Goal: Information Seeking & Learning: Learn about a topic

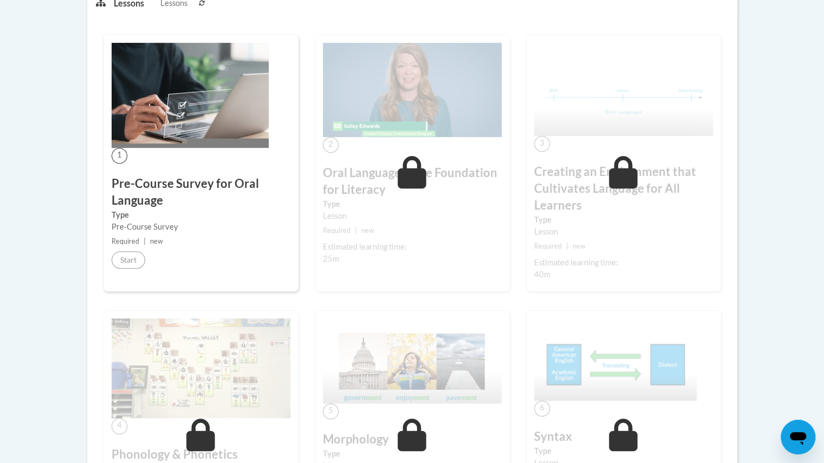
scroll to position [295, 0]
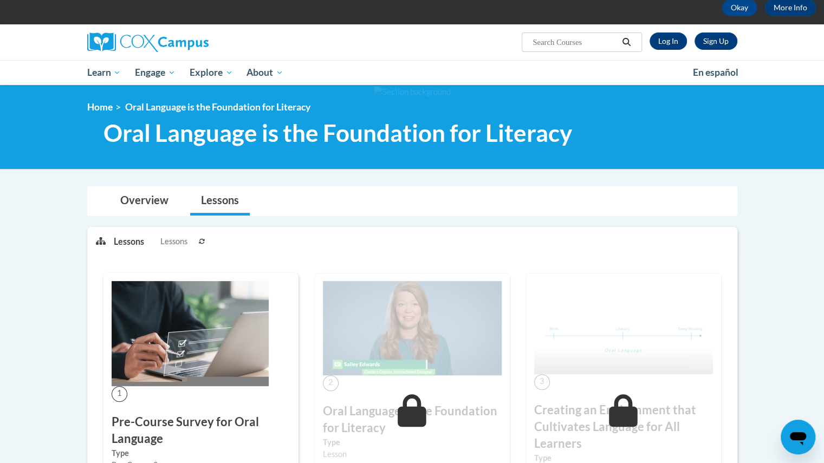
scroll to position [56, 0]
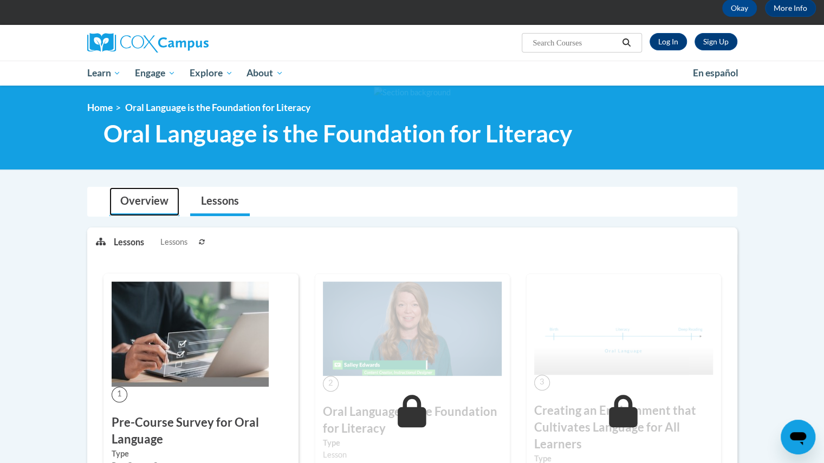
click at [137, 205] on link "Overview" at bounding box center [144, 202] width 70 height 29
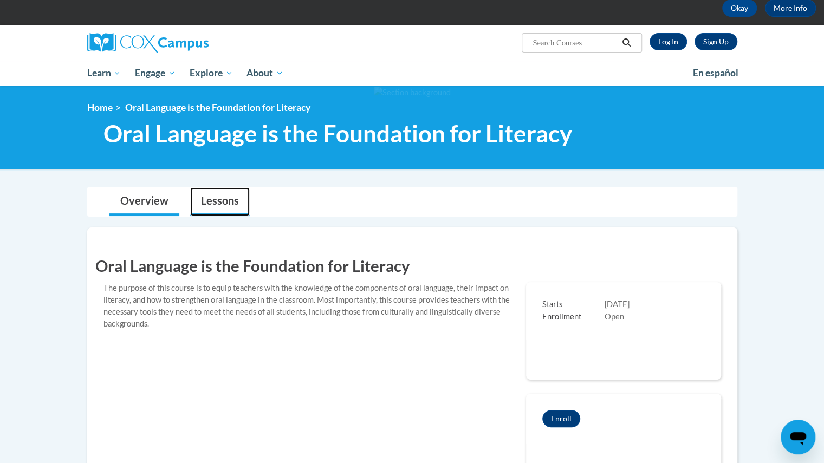
click at [212, 201] on link "Lessons" at bounding box center [220, 202] width 60 height 29
click at [675, 40] on link "Log In" at bounding box center [668, 41] width 37 height 17
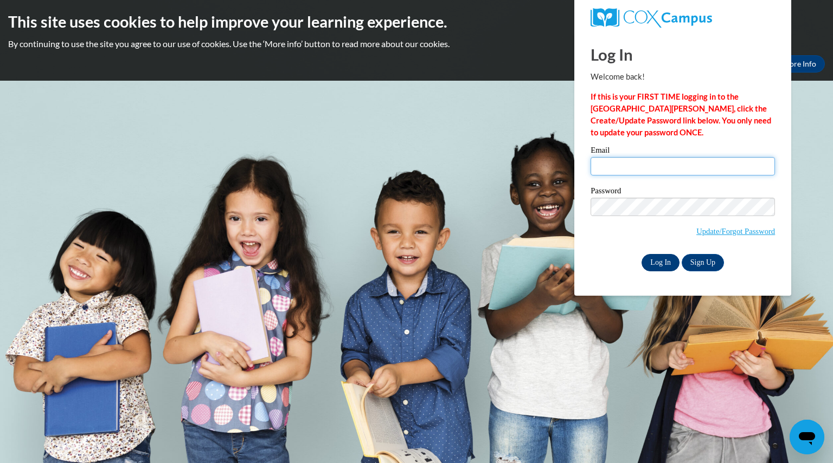
type input "sharplessmatth@aasd.k12.wi.us"
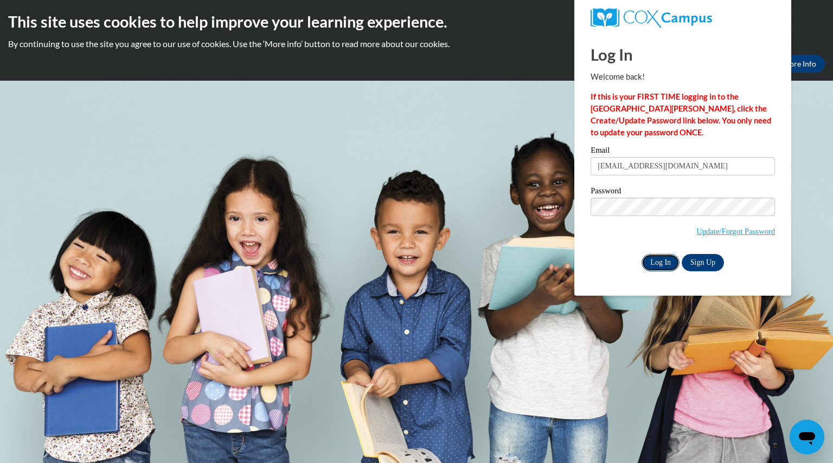
click at [663, 265] on input "Log In" at bounding box center [660, 262] width 38 height 17
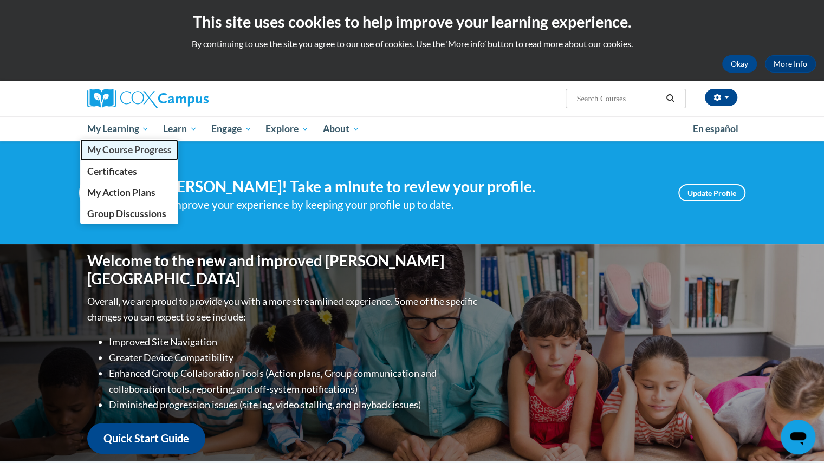
click at [115, 153] on span "My Course Progress" at bounding box center [129, 149] width 85 height 11
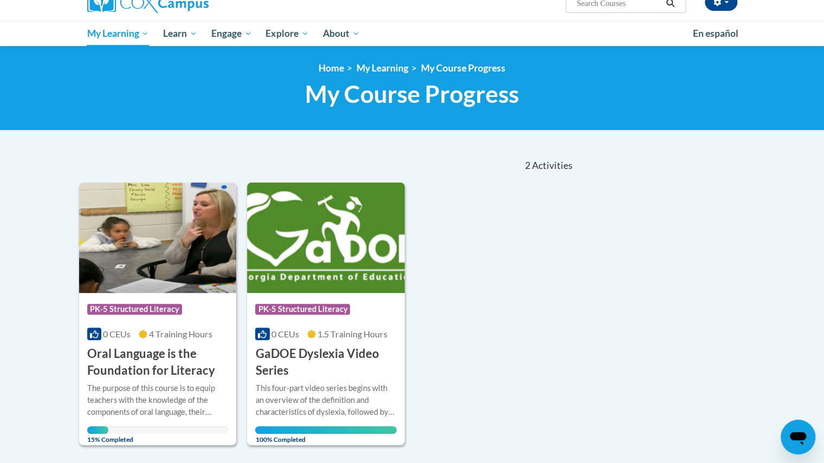
scroll to position [97, 0]
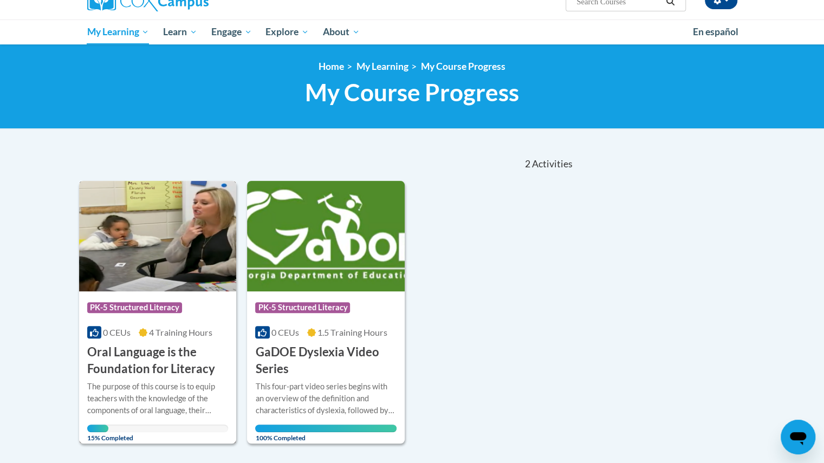
click at [137, 349] on h3 "Oral Language is the Foundation for Literacy" at bounding box center [157, 361] width 141 height 34
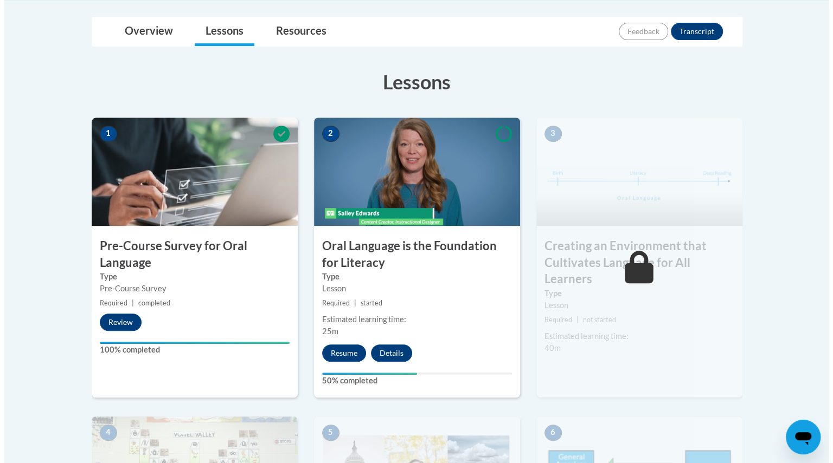
scroll to position [257, 0]
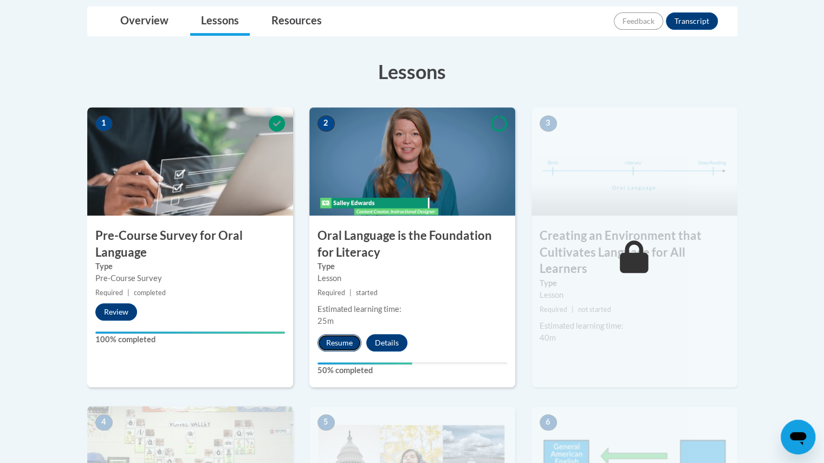
click at [341, 342] on button "Resume" at bounding box center [340, 342] width 44 height 17
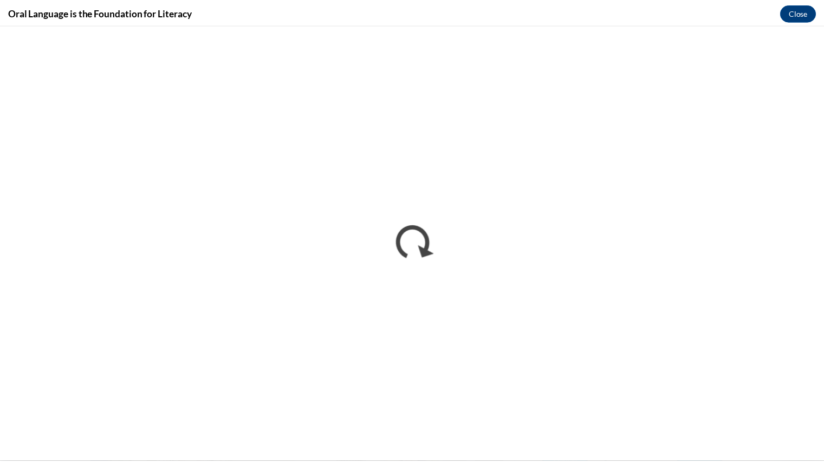
scroll to position [0, 0]
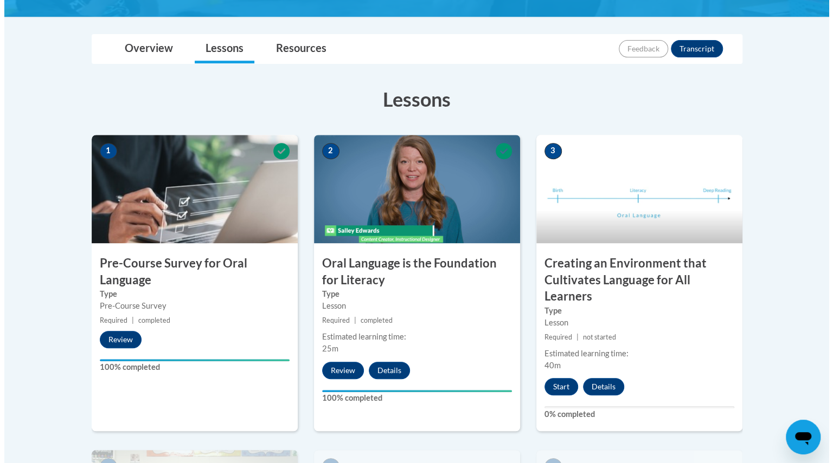
scroll to position [272, 0]
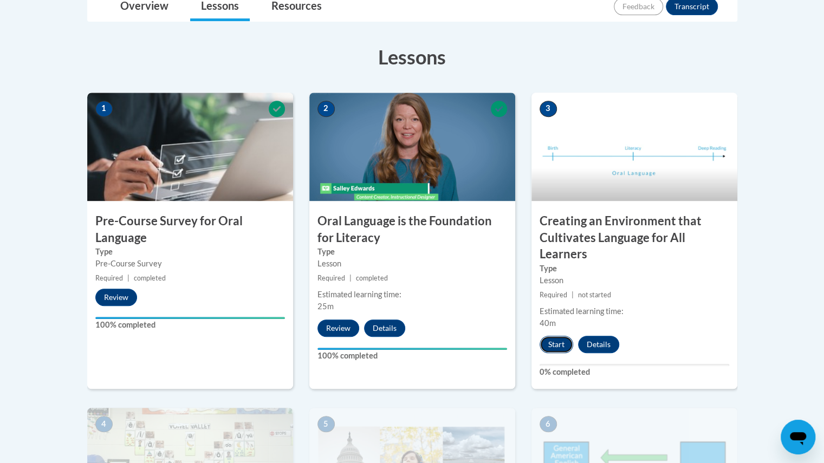
click at [553, 347] on button "Start" at bounding box center [557, 344] width 34 height 17
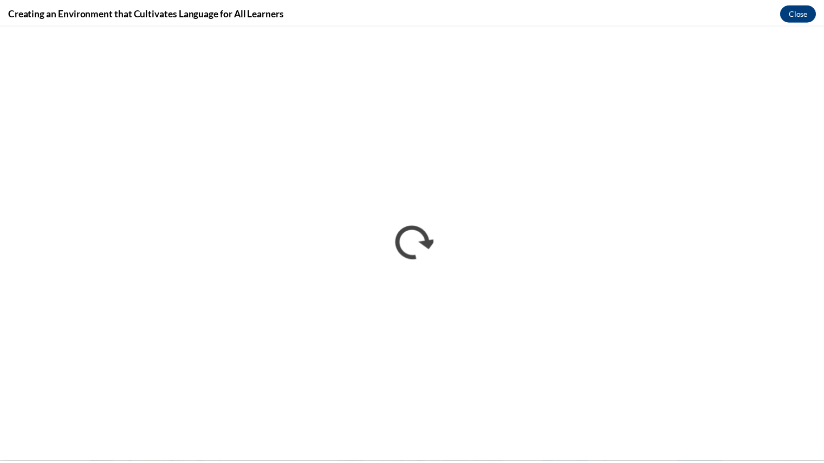
scroll to position [0, 0]
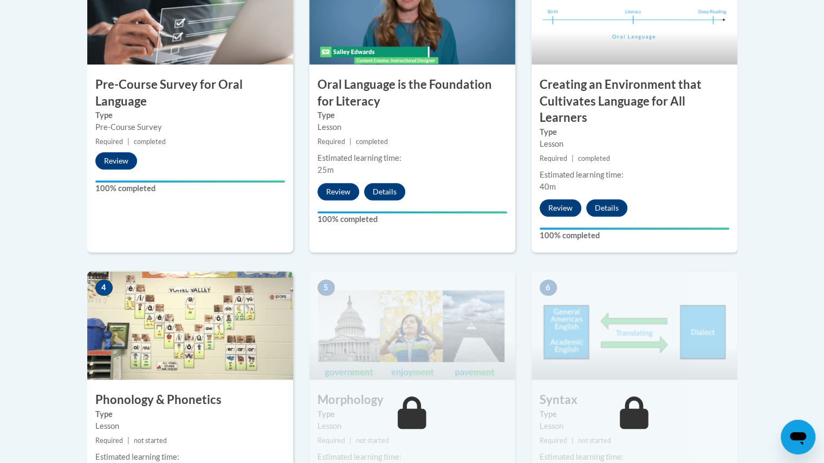
scroll to position [408, 0]
